Goal: Information Seeking & Learning: Learn about a topic

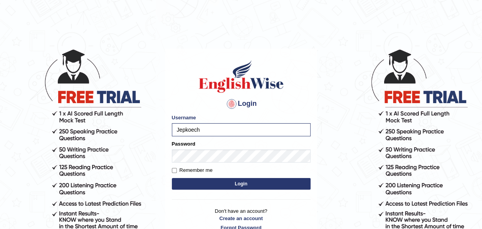
click at [219, 182] on button "Login" at bounding box center [241, 184] width 139 height 12
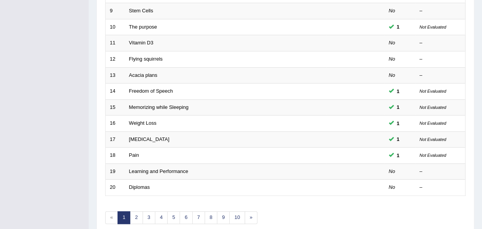
scroll to position [247, 0]
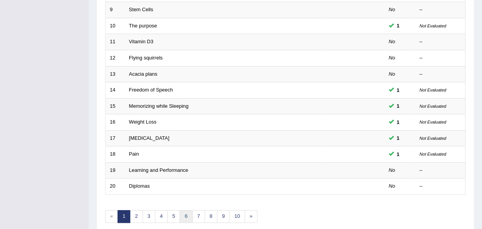
click at [183, 216] on link "6" at bounding box center [186, 216] width 13 height 13
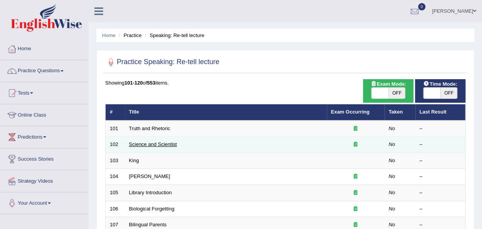
click at [147, 144] on link "Science and Scientist" at bounding box center [153, 144] width 48 height 6
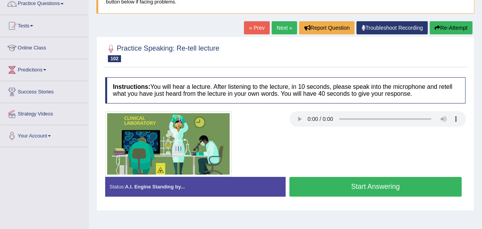
scroll to position [77, 0]
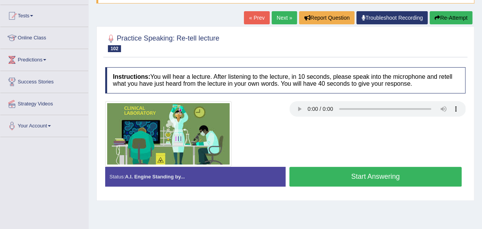
click at [352, 172] on button "Start Answering" at bounding box center [376, 177] width 173 height 20
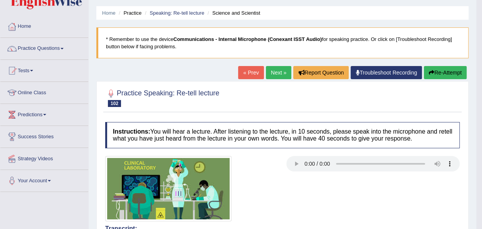
scroll to position [0, 0]
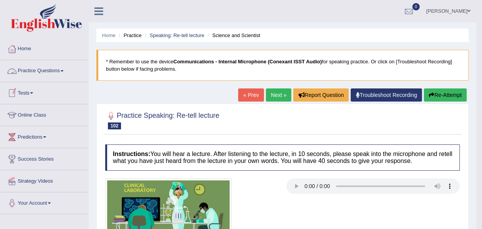
click at [66, 72] on link "Practice Questions" at bounding box center [44, 69] width 88 height 19
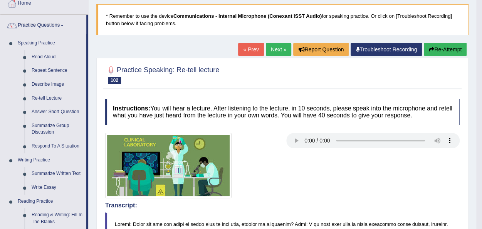
scroll to position [46, 0]
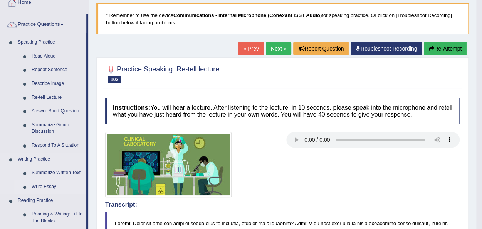
click at [50, 185] on link "Write Essay" at bounding box center [57, 187] width 58 height 14
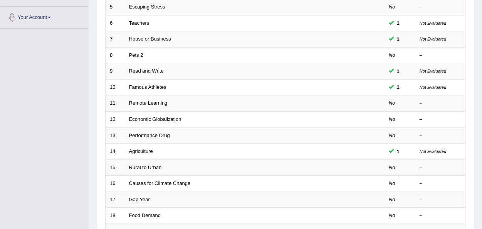
scroll to position [231, 0]
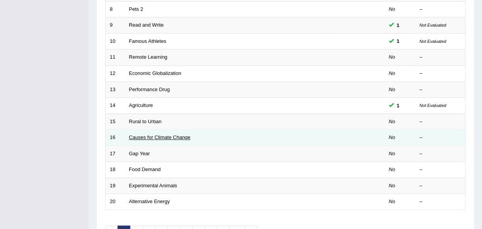
click at [147, 136] on link "Causes for Climate Change" at bounding box center [160, 137] width 62 height 6
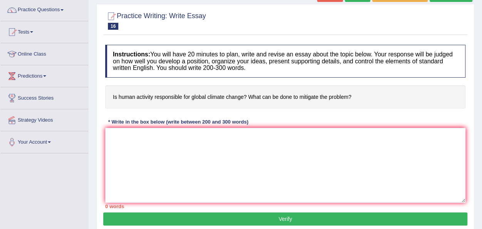
scroll to position [62, 0]
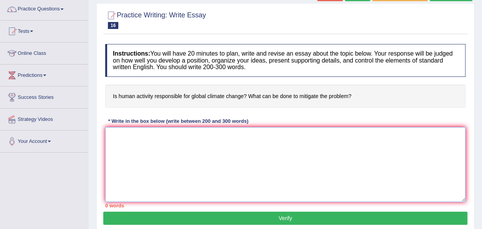
click at [136, 138] on textarea at bounding box center [285, 164] width 361 height 75
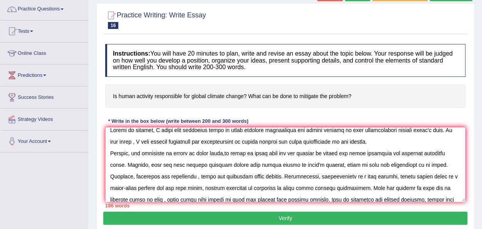
scroll to position [0, 0]
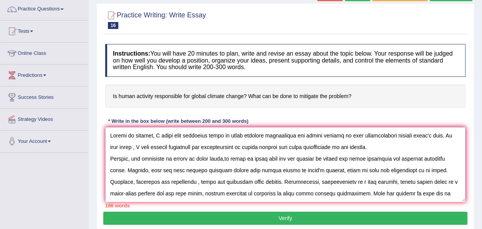
click at [315, 170] on textarea at bounding box center [285, 164] width 361 height 75
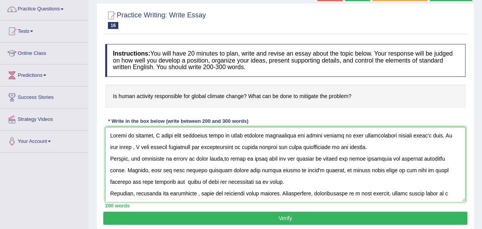
type textarea "Trough my opinion, I agree with statement given on human activity responsible f…"
click at [283, 214] on button "Verify" at bounding box center [285, 217] width 364 height 13
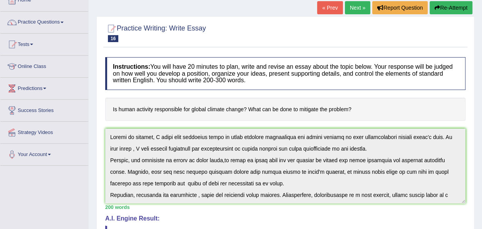
scroll to position [46, 0]
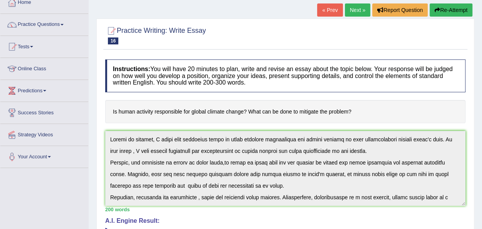
click at [351, 10] on link "Next »" at bounding box center [357, 9] width 25 height 13
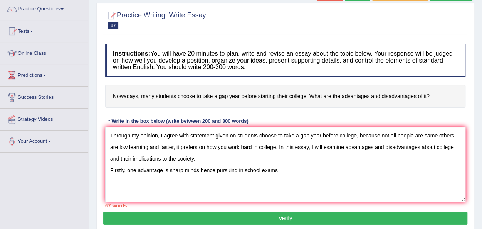
click at [216, 170] on textarea "Through my opinion, I agree with statement given on students choose to take a g…" at bounding box center [285, 164] width 361 height 75
click at [266, 168] on textarea "Through my opinion, I agree with statement given on students choose to take a g…" at bounding box center [285, 164] width 361 height 75
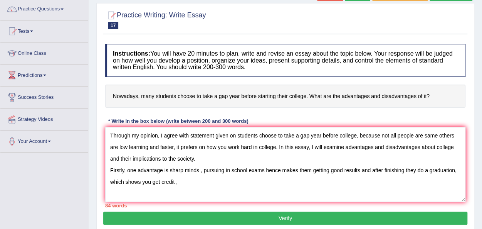
click at [182, 179] on textarea "Through my opinion, I agree with statement given on students choose to take a g…" at bounding box center [285, 164] width 361 height 75
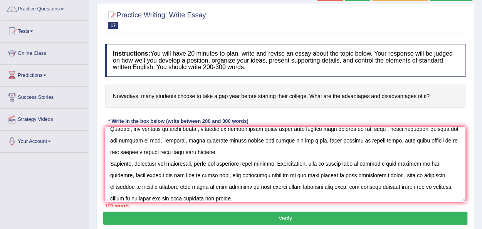
scroll to position [53, 0]
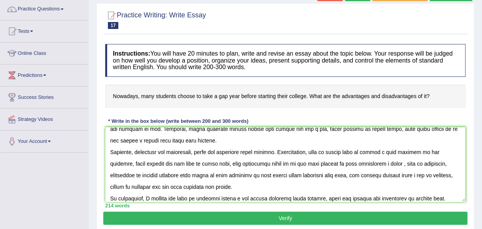
type textarea "Through my opinion, I agree with statement given on students choose to take a g…"
click at [296, 214] on button "Verify" at bounding box center [285, 217] width 364 height 13
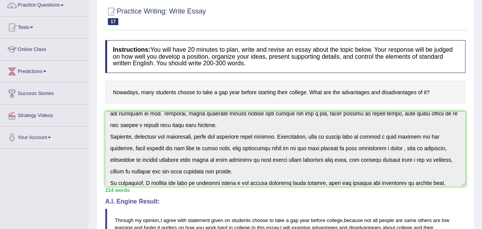
scroll to position [46, 0]
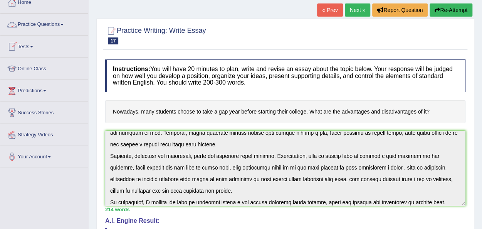
click at [64, 24] on span at bounding box center [62, 25] width 3 height 2
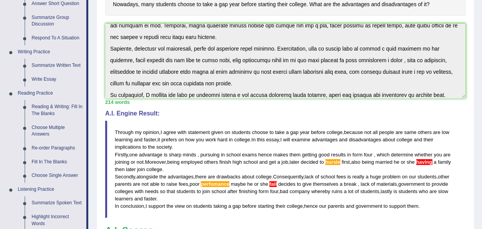
scroll to position [154, 0]
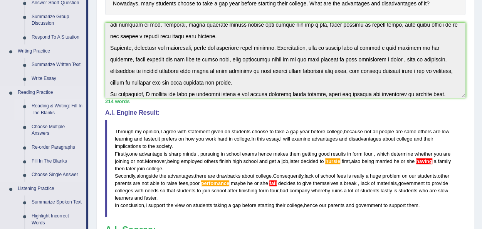
click at [45, 108] on link "Reading & Writing: Fill In The Blanks" at bounding box center [57, 109] width 58 height 20
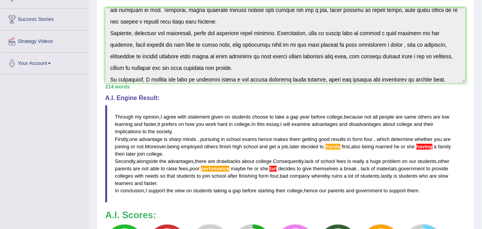
scroll to position [208, 0]
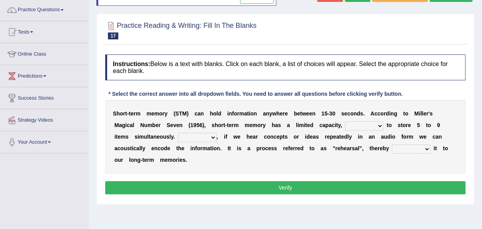
scroll to position [62, 0]
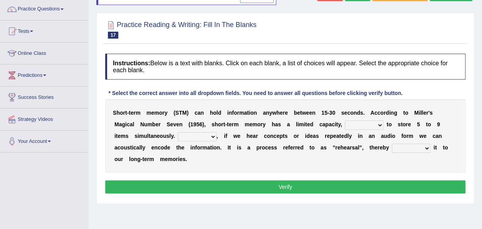
click at [378, 125] on select "being able is able be able unable" at bounding box center [364, 124] width 39 height 9
click at [390, 160] on div "S h o r t - t e r m m e m o r y ( S T M ) c a n h o l d i n f o r m a t i o n a…" at bounding box center [285, 135] width 361 height 73
click at [214, 133] on select "However So Moreover Therefore" at bounding box center [197, 136] width 39 height 9
select select "However"
click at [178, 132] on select "However So Moreover Therefore" at bounding box center [197, 136] width 39 height 9
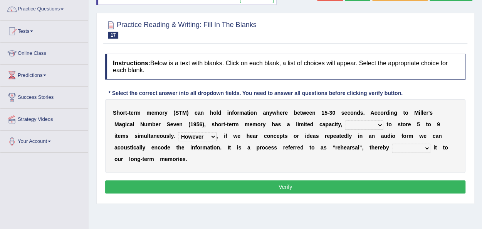
click at [211, 137] on select "However So Moreover Therefore" at bounding box center [197, 136] width 39 height 9
click at [242, 161] on div "S h o r t - t e r m m e m o r y ( S T M ) c a n h o l d i n f o r m a t i o n a…" at bounding box center [285, 135] width 361 height 73
click at [422, 145] on select "commit commits commiting commited" at bounding box center [411, 147] width 39 height 9
select select "commiting"
click at [392, 143] on select "commit commits commiting commited" at bounding box center [411, 147] width 39 height 9
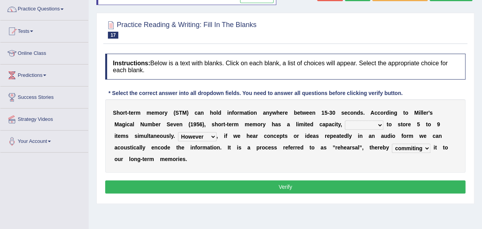
click at [382, 123] on select "being able is able be able unable" at bounding box center [364, 124] width 39 height 9
select select "being able"
click at [345, 120] on select "being able is able be able unable" at bounding box center [364, 124] width 39 height 9
click at [287, 186] on button "Verify" at bounding box center [285, 186] width 361 height 13
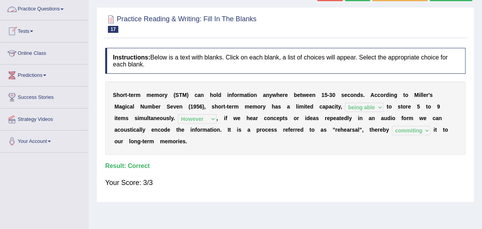
click at [66, 10] on link "Practice Questions" at bounding box center [44, 7] width 88 height 19
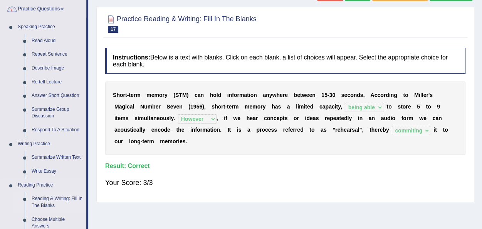
click at [50, 198] on link "Reading & Writing: Fill In The Blanks" at bounding box center [57, 202] width 58 height 20
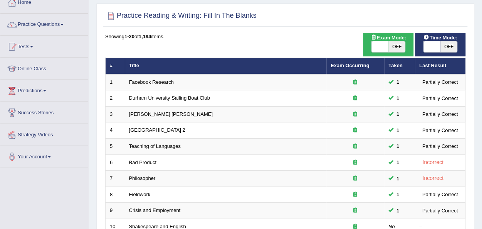
scroll to position [62, 0]
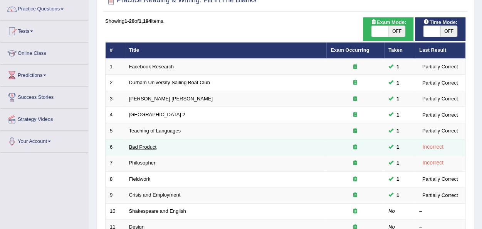
click at [134, 144] on link "Bad Product" at bounding box center [143, 147] width 28 height 6
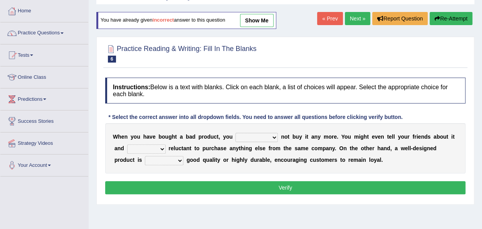
scroll to position [46, 0]
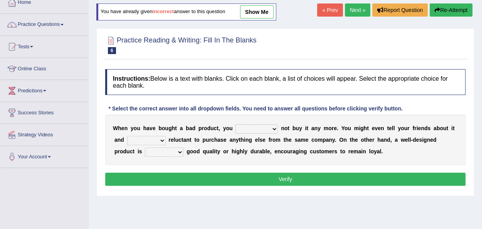
click at [275, 126] on select "would have should have should" at bounding box center [257, 128] width 42 height 9
click at [309, 157] on div "W h e n y o u h a v e b o u g h t a b a d p r o d u c t , y o u would have shou…" at bounding box center [285, 140] width 361 height 50
click at [164, 140] on select "is are be being" at bounding box center [146, 140] width 39 height 9
select select "are"
click at [127, 136] on select "is are be being" at bounding box center [146, 140] width 39 height 9
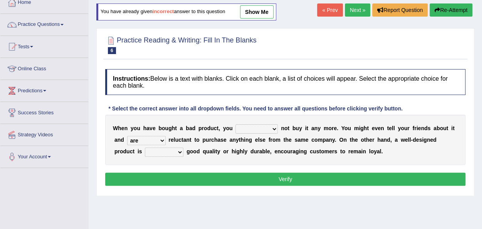
click at [177, 152] on select "both also neither either" at bounding box center [164, 151] width 39 height 9
select select "also"
click at [145, 147] on select "both also neither either" at bounding box center [164, 151] width 39 height 9
click at [274, 127] on select "would have should have should" at bounding box center [257, 128] width 42 height 9
select select "should have"
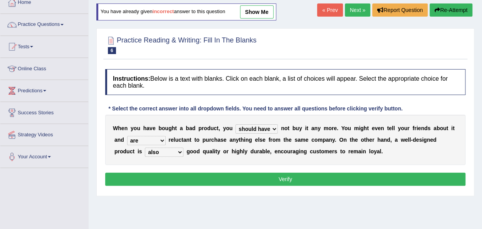
click at [236, 124] on select "would have should have should" at bounding box center [257, 128] width 42 height 9
click at [272, 174] on button "Verify" at bounding box center [285, 178] width 361 height 13
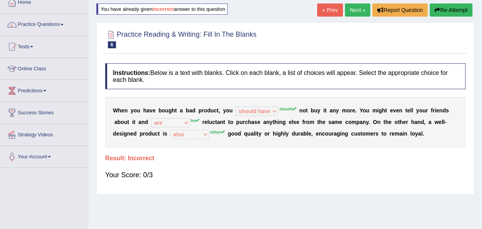
click at [356, 9] on link "Next »" at bounding box center [357, 9] width 25 height 13
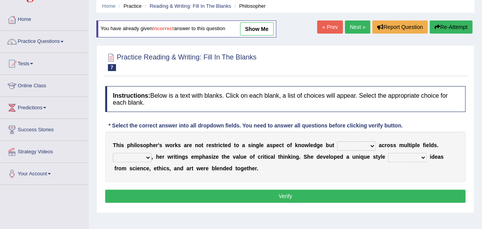
scroll to position [31, 0]
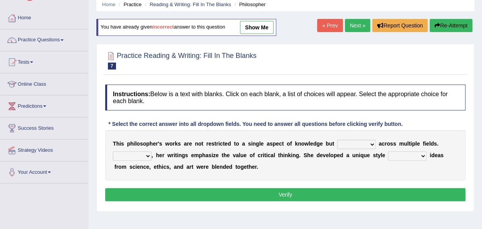
click at [371, 142] on select "constrain contain assemble extend" at bounding box center [356, 144] width 39 height 9
select select "assemble"
click at [337, 140] on select "constrain contain assemble extend" at bounding box center [356, 144] width 39 height 9
click at [149, 154] on select "Rather So Moreover Likely" at bounding box center [132, 155] width 39 height 9
select select "Moreover"
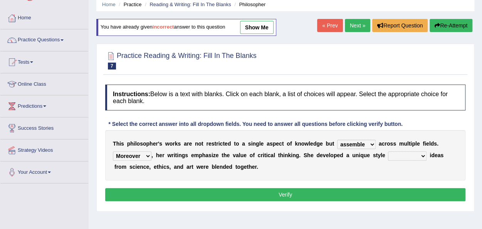
click at [113, 151] on select "Rather So Moreover Likely" at bounding box center [132, 155] width 39 height 9
click at [424, 156] on select "in that that which in which" at bounding box center [407, 155] width 39 height 9
select select "in which"
click at [388, 151] on select "in that that which in which" at bounding box center [407, 155] width 39 height 9
click at [318, 199] on button "Verify" at bounding box center [285, 194] width 361 height 13
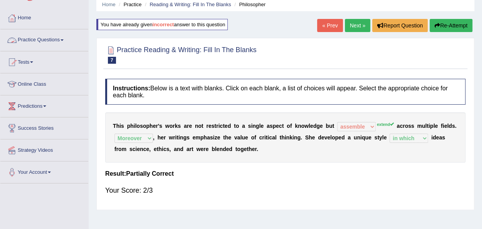
click at [62, 41] on link "Practice Questions" at bounding box center [44, 38] width 88 height 19
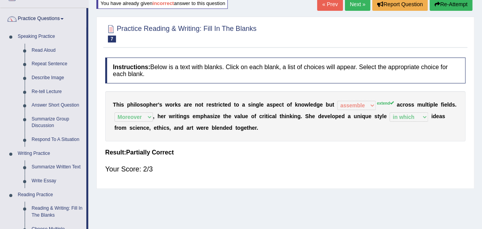
scroll to position [62, 0]
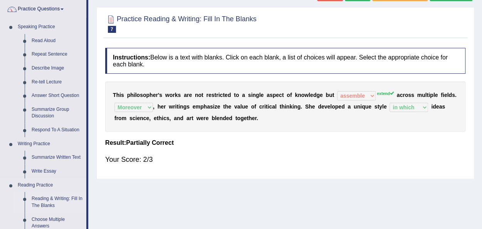
click at [50, 199] on link "Reading & Writing: Fill In The Blanks" at bounding box center [57, 202] width 58 height 20
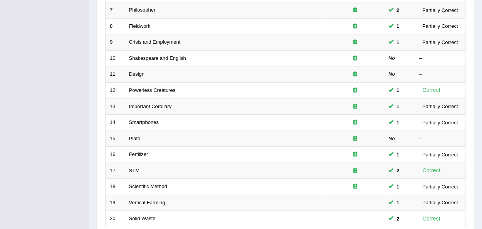
scroll to position [216, 0]
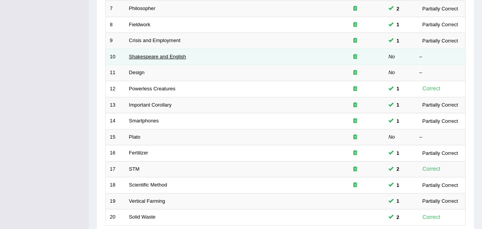
click at [143, 54] on link "Shakespeare and English" at bounding box center [157, 57] width 57 height 6
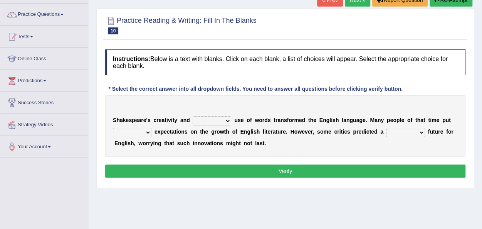
scroll to position [62, 0]
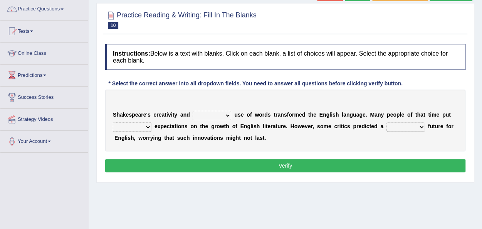
click at [231, 115] on select "idealized intensive fancied inventive" at bounding box center [212, 115] width 39 height 9
select select "intensive"
click at [193, 111] on select "idealized intensive fancied inventive" at bounding box center [212, 115] width 39 height 9
click at [149, 127] on select "wide much high more" at bounding box center [132, 126] width 39 height 9
select select "more"
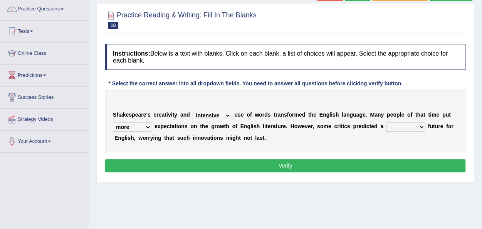
click at [113, 122] on select "wide much high more" at bounding box center [132, 126] width 39 height 9
click at [420, 126] on select "monetary promising irresistible daunting" at bounding box center [406, 126] width 39 height 9
select select "daunting"
click at [387, 122] on select "monetary promising irresistible daunting" at bounding box center [406, 126] width 39 height 9
click at [321, 165] on button "Verify" at bounding box center [285, 165] width 361 height 13
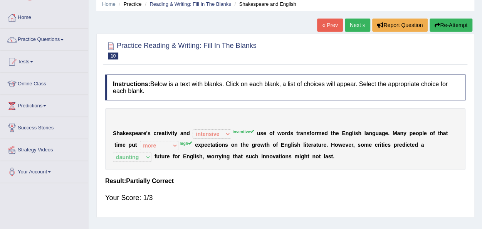
scroll to position [31, 0]
click at [353, 28] on link "Next »" at bounding box center [357, 25] width 25 height 13
